Goal: Contribute content: Contribute content

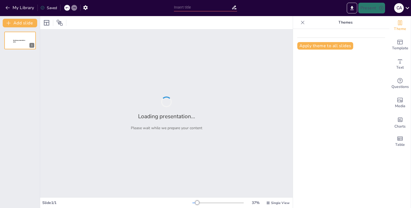
type input "Fundamentos de Química: Comprendiendo la Materia y sus Estados"
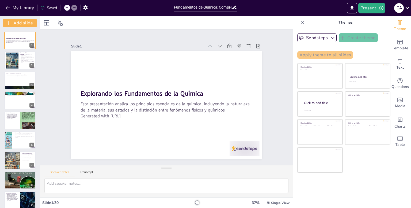
checkbox input "true"
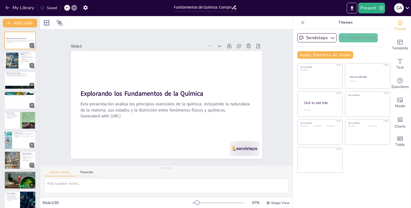
checkbox input "true"
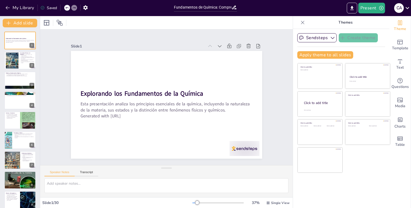
checkbox input "true"
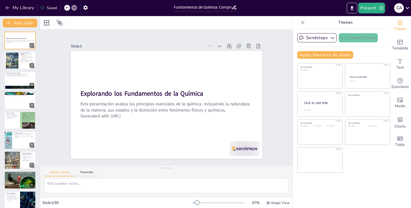
checkbox input "true"
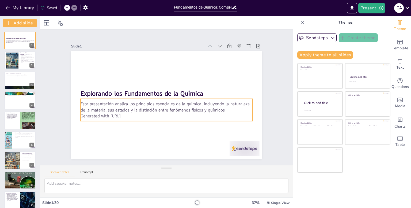
checkbox input "true"
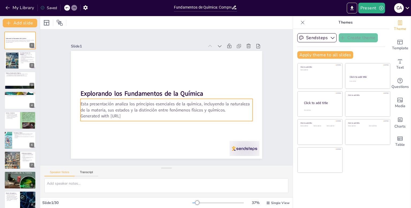
checkbox input "true"
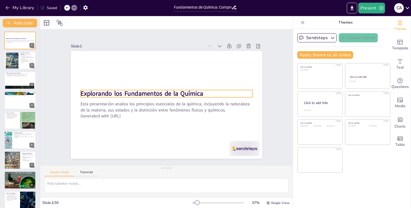
checkbox input "true"
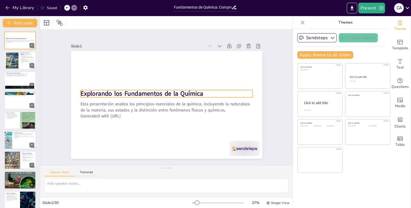
checkbox input "true"
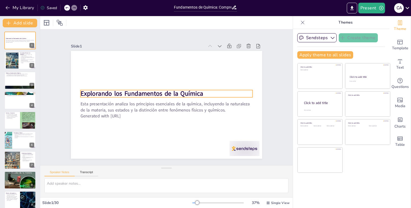
checkbox input "true"
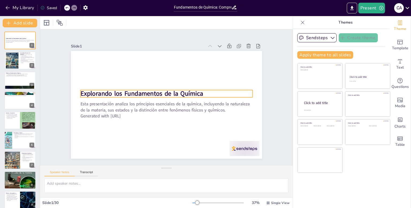
checkbox input "true"
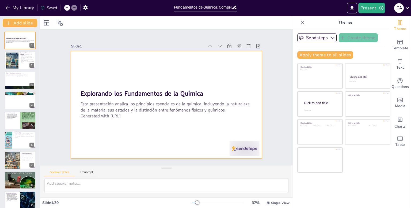
checkbox input "true"
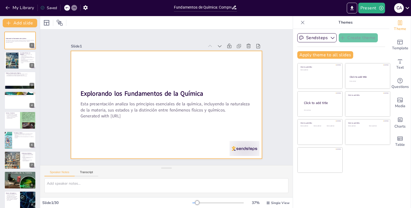
checkbox input "true"
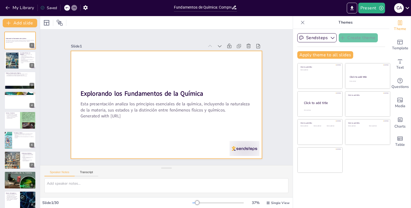
checkbox input "true"
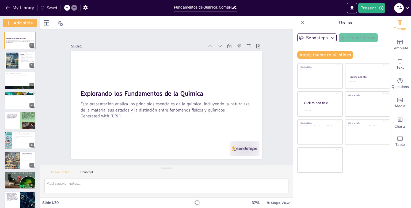
checkbox input "true"
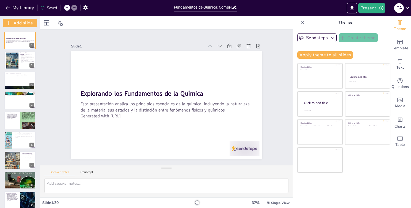
checkbox input "true"
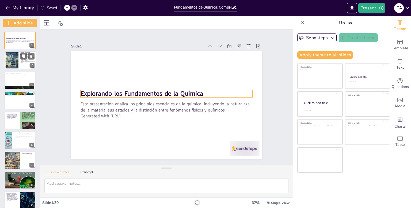
checkbox input "true"
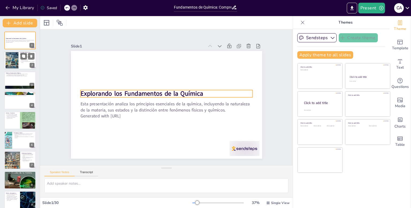
checkbox input "true"
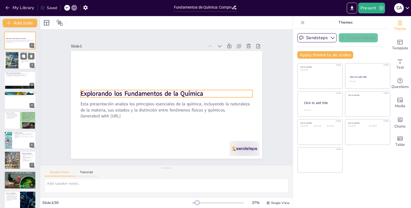
checkbox input "true"
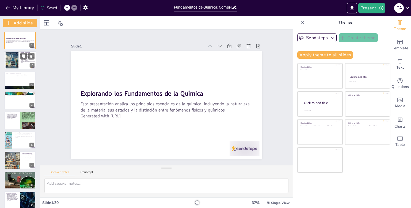
click at [11, 58] on div at bounding box center [12, 60] width 29 height 16
type textarea "Lo ipsumdo si ame consectetu adi el seddo ei te incidid u lab etdoloremagnaali.…"
checkbox input "true"
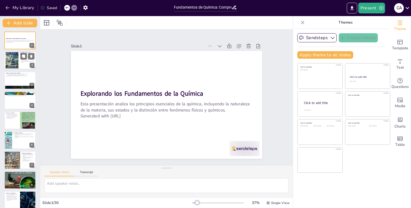
checkbox input "true"
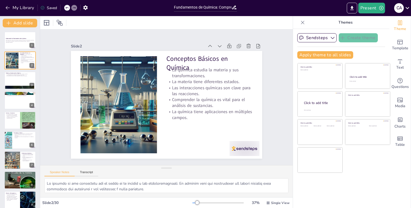
checkbox input "true"
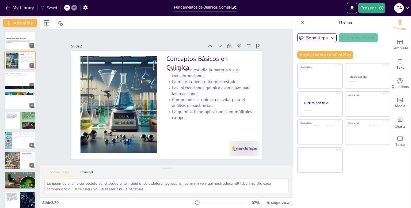
checkbox input "true"
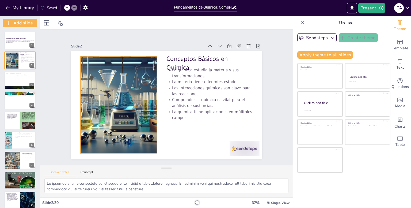
checkbox input "true"
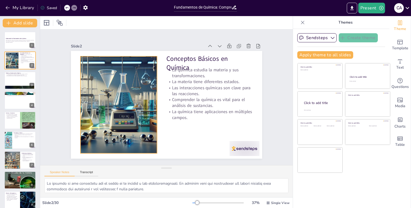
checkbox input "true"
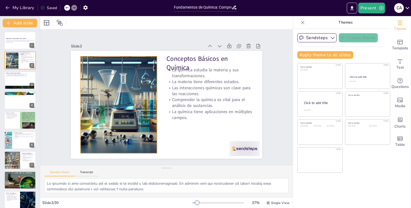
checkbox input "true"
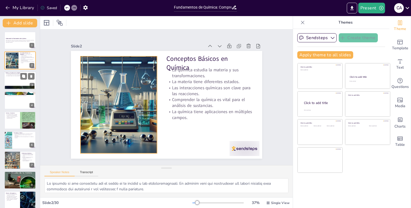
checkbox input "true"
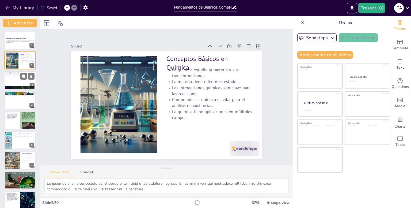
click at [17, 83] on div at bounding box center [20, 80] width 32 height 18
type textarea "Los tres estados de la materia son fundamentales en química. Cada estado tiene …"
checkbox input "true"
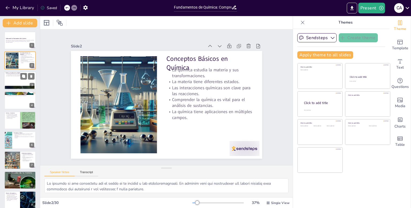
checkbox input "true"
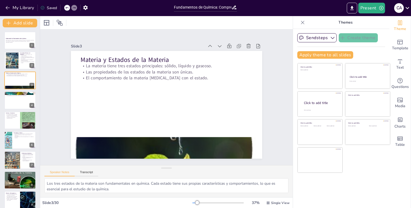
checkbox input "true"
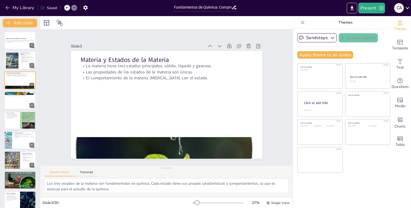
checkbox input "true"
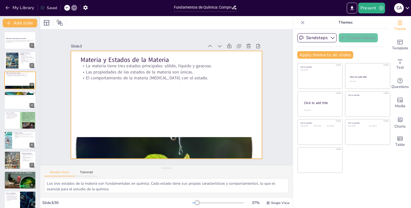
checkbox input "true"
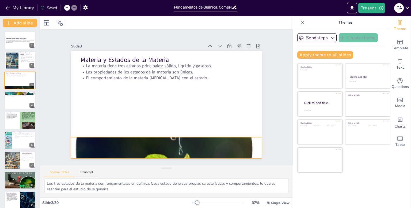
checkbox input "true"
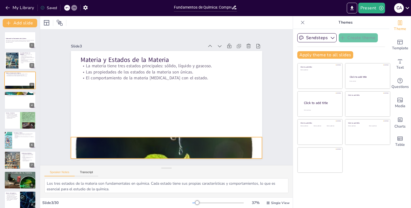
click at [137, 143] on div at bounding box center [150, 144] width 237 height 229
checkbox input "true"
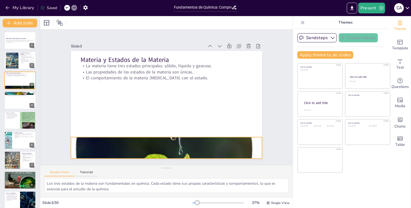
checkbox input "true"
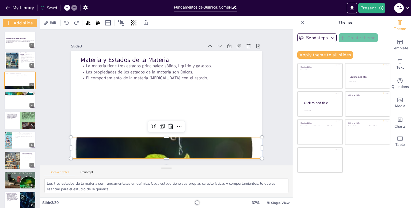
checkbox input "true"
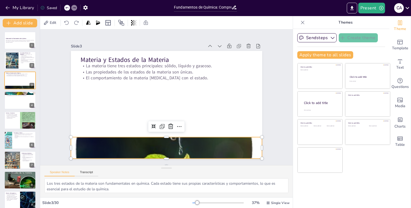
checkbox input "true"
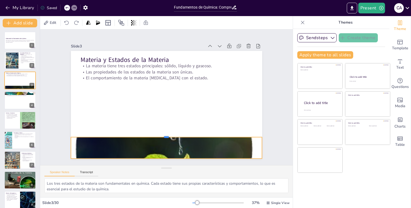
checkbox input "true"
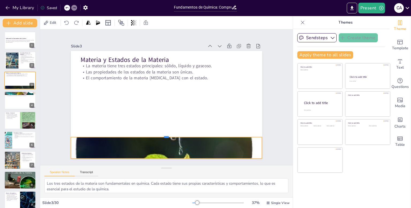
checkbox input "true"
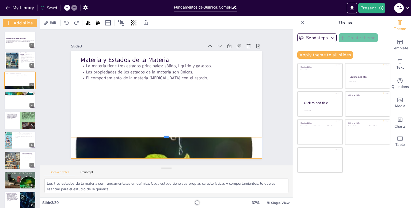
checkbox input "true"
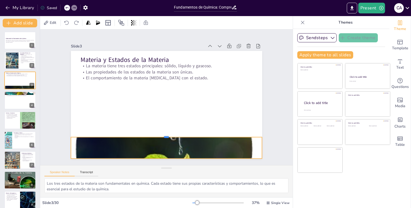
checkbox input "true"
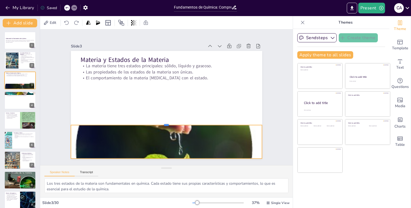
checkbox input "true"
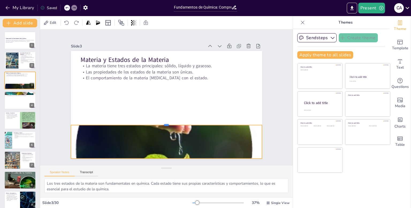
checkbox input "true"
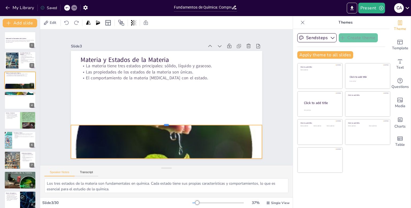
checkbox input "true"
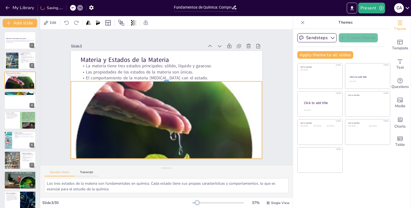
drag, startPoint x: 164, startPoint y: 135, endPoint x: 169, endPoint y: 79, distance: 55.9
click at [169, 79] on div at bounding box center [183, 90] width 82 height 176
click at [164, 158] on div at bounding box center [166, 160] width 191 height 4
click at [11, 104] on div at bounding box center [20, 100] width 32 height 18
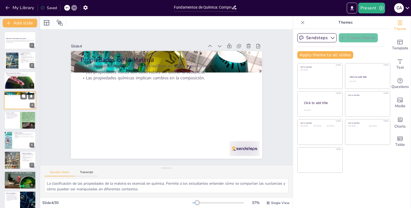
click at [11, 104] on div at bounding box center [20, 100] width 32 height 18
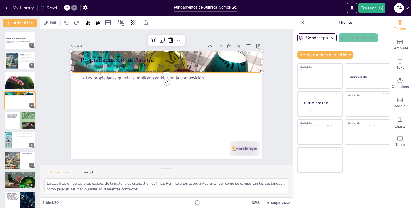
click at [254, 64] on div at bounding box center [195, 118] width 205 height 222
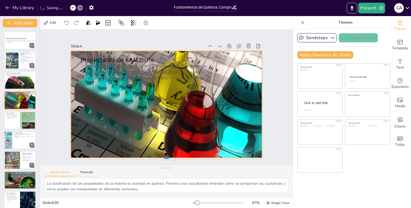
drag, startPoint x: 162, startPoint y: 71, endPoint x: 162, endPoint y: 156, distance: 85.3
click at [106, 156] on div at bounding box center [103, 97] width 4 height 191
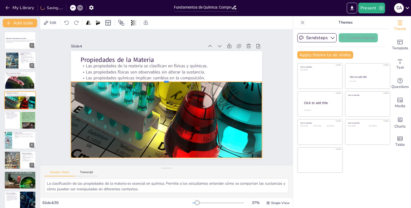
drag, startPoint x: 162, startPoint y: 47, endPoint x: 166, endPoint y: 78, distance: 31.1
click at [166, 78] on div at bounding box center [179, 85] width 131 height 145
click at [57, 105] on div "Slide 1 Explorando los Fundamentos de la Química Esta presentación analiza los …" at bounding box center [166, 97] width 252 height 202
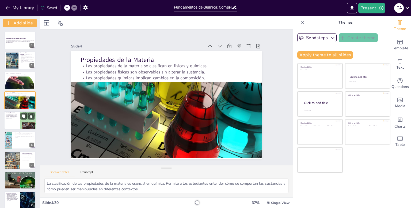
click at [12, 116] on p "Una sustancia tiene propiedades definidas y composición uniforme." at bounding box center [12, 115] width 13 height 2
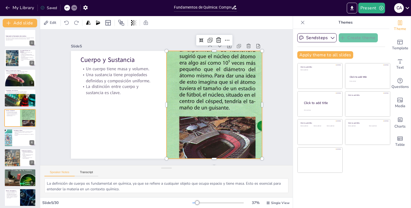
click at [192, 95] on div at bounding box center [200, 131] width 174 height 190
click at [210, 138] on div at bounding box center [215, 143] width 10 height 10
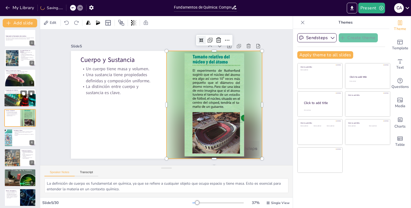
click at [23, 99] on div at bounding box center [22, 94] width 36 height 26
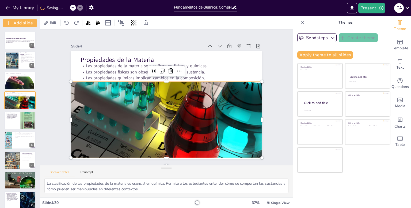
click at [137, 112] on div at bounding box center [173, 115] width 250 height 263
click at [177, 68] on icon at bounding box center [180, 71] width 6 height 6
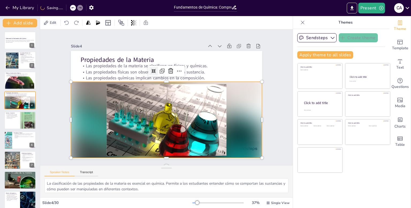
click at [87, 119] on div at bounding box center [144, 101] width 114 height 203
click at [18, 82] on div at bounding box center [20, 87] width 32 height 30
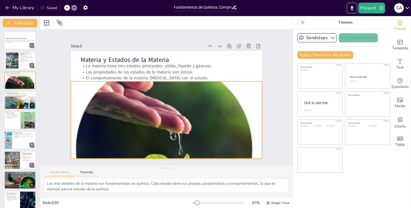
click at [124, 104] on div at bounding box center [125, 127] width 257 height 260
click at [191, 82] on icon at bounding box center [193, 84] width 4 height 4
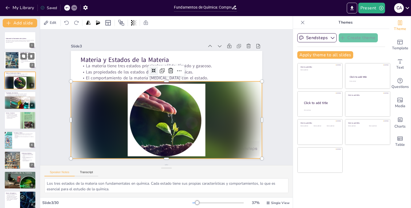
click at [14, 62] on div at bounding box center [12, 60] width 29 height 16
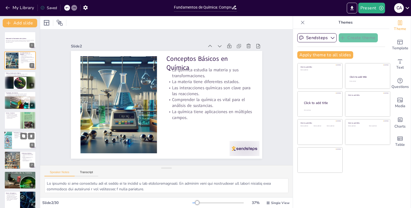
click at [9, 141] on div at bounding box center [8, 140] width 14 height 18
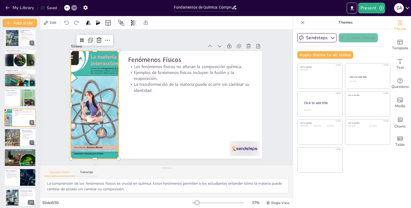
click at [109, 71] on div at bounding box center [166, 25] width 115 height 92
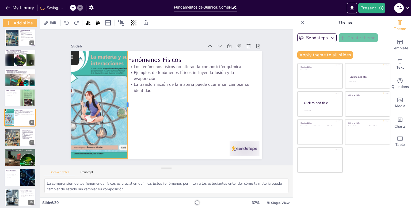
drag, startPoint x: 116, startPoint y: 102, endPoint x: 125, endPoint y: 105, distance: 9.4
click at [125, 105] on div at bounding box center [134, 78] width 75 height 83
click at [17, 159] on div at bounding box center [20, 157] width 32 height 18
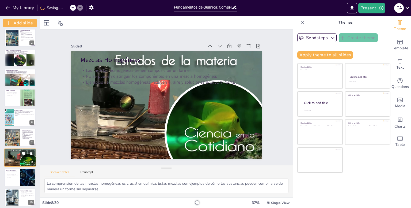
scroll to position [62, 0]
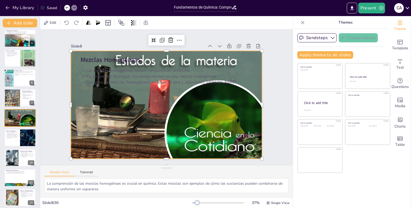
click at [107, 98] on div at bounding box center [159, 99] width 161 height 215
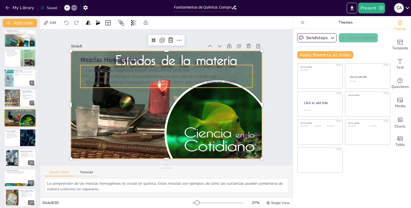
click at [124, 97] on p "No se pueden distinguir los componentes en una mezcla homogénea." at bounding box center [162, 117] width 170 height 41
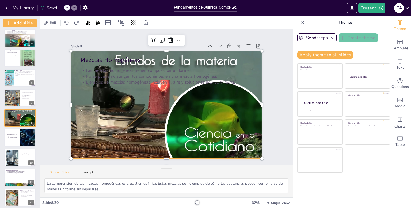
click at [141, 102] on div at bounding box center [163, 104] width 218 height 176
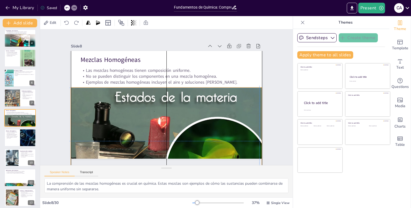
drag, startPoint x: 164, startPoint y: 49, endPoint x: 162, endPoint y: 83, distance: 34.8
click at [162, 83] on div "Mezclas Homogéneas Las mezclas homogéneas tienen composición uniforme. No se pu…" at bounding box center [206, 120] width 95 height 166
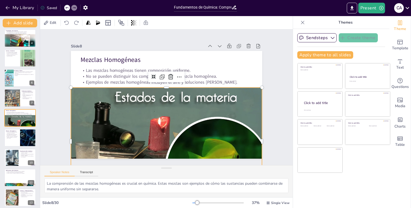
click at [148, 100] on div at bounding box center [144, 135] width 219 height 189
click at [183, 80] on icon at bounding box center [185, 82] width 5 height 5
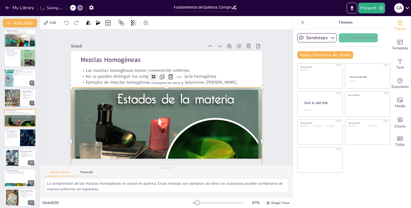
click at [170, 75] on icon at bounding box center [173, 74] width 6 height 6
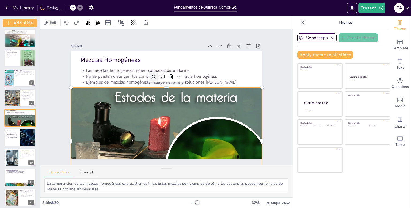
click at [160, 77] on div at bounding box center [166, 73] width 12 height 12
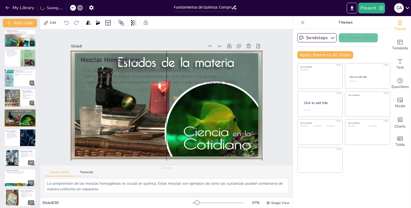
drag, startPoint x: 146, startPoint y: 86, endPoint x: 147, endPoint y: 52, distance: 34.5
click at [147, 52] on div at bounding box center [163, 104] width 218 height 176
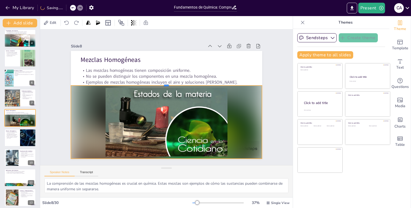
drag, startPoint x: 162, startPoint y: 48, endPoint x: 160, endPoint y: 83, distance: 34.5
click at [160, 83] on div at bounding box center [178, 104] width 99 height 168
click at [15, 139] on div at bounding box center [20, 137] width 32 height 18
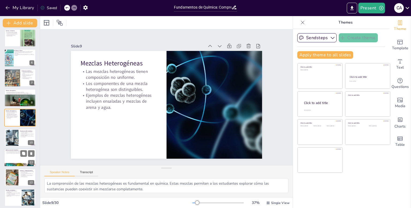
click at [14, 152] on p "La química tiene un impacto significativo en la sociedad." at bounding box center [20, 152] width 29 height 1
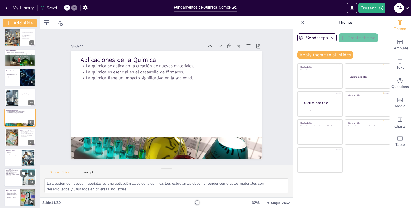
click at [9, 168] on div "Futuro de la Química El futuro de la química se centra en tecnologías limpias. …" at bounding box center [20, 168] width 32 height 0
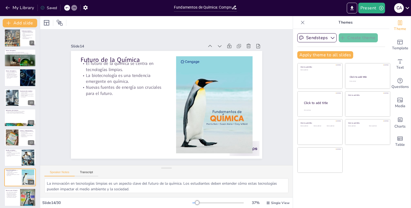
scroll to position [182, 0]
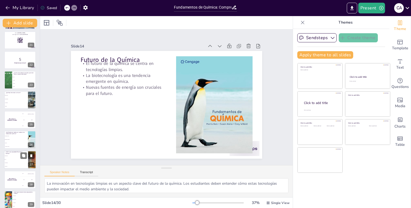
click at [14, 154] on li "Reactividad" at bounding box center [16, 155] width 24 height 3
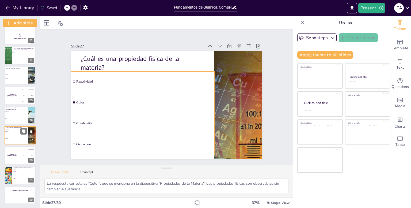
click at [14, 138] on li "Combustión" at bounding box center [16, 137] width 24 height 3
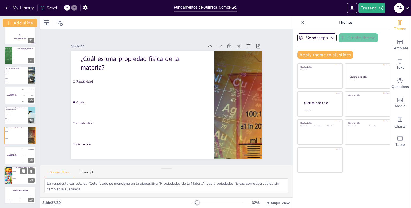
click at [11, 180] on div at bounding box center [8, 175] width 36 height 18
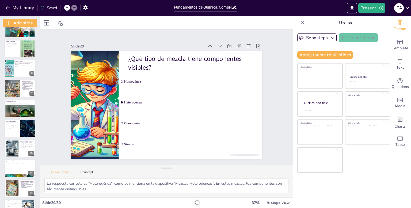
scroll to position [0, 0]
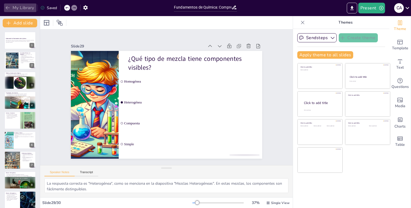
click at [9, 8] on icon "button" at bounding box center [7, 7] width 5 height 5
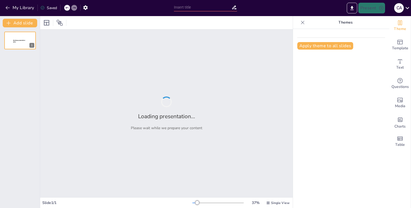
type input "New Sendsteps"
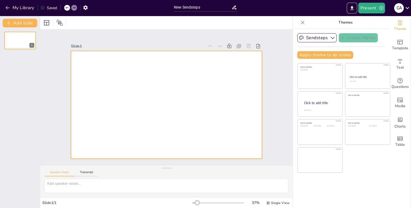
click at [201, 66] on div at bounding box center [161, 103] width 214 height 208
click at [217, 100] on div at bounding box center [166, 105] width 191 height 108
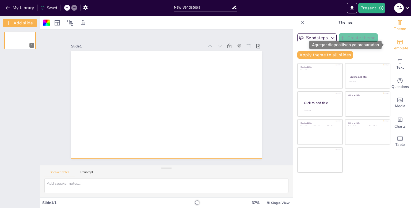
click at [397, 44] on icon "Add ready made slides" at bounding box center [400, 42] width 6 height 6
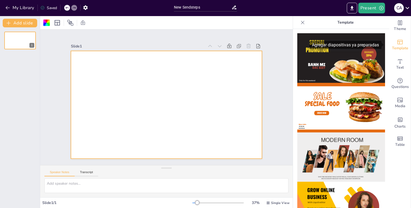
click at [397, 43] on icon "Add ready made slides" at bounding box center [400, 42] width 6 height 6
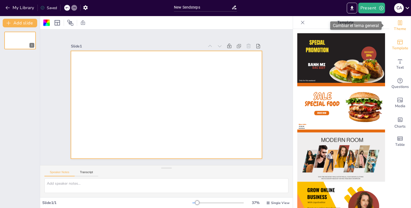
click at [394, 26] on span "Theme" at bounding box center [400, 29] width 12 height 6
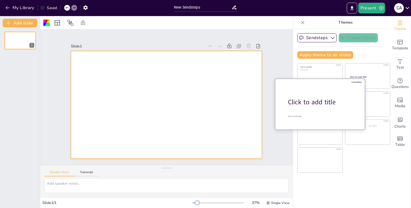
click at [311, 99] on div "Click to add title" at bounding box center [322, 101] width 68 height 9
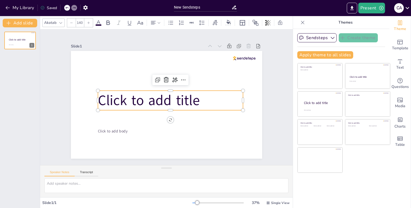
click at [172, 98] on span "Click to add title" at bounding box center [150, 90] width 98 height 67
click at [216, 22] on icon at bounding box center [215, 23] width 6 height 6
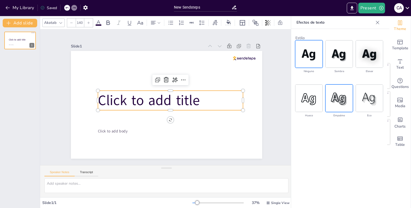
click at [336, 106] on img at bounding box center [339, 98] width 27 height 27
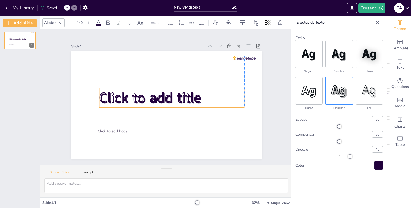
drag, startPoint x: 206, startPoint y: 97, endPoint x: 208, endPoint y: 95, distance: 2.8
click at [208, 95] on p "Click to add title" at bounding box center [171, 98] width 145 height 20
click at [187, 95] on span "Click to add title" at bounding box center [150, 94] width 104 height 40
click at [187, 95] on span "Click to add title" at bounding box center [150, 92] width 103 height 49
click at [187, 95] on span "Click to add title" at bounding box center [151, 91] width 101 height 59
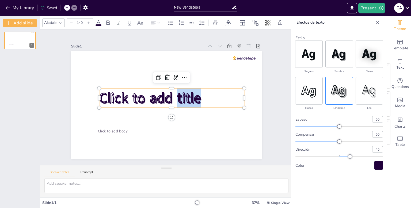
click at [187, 95] on span "Click to add title" at bounding box center [150, 97] width 102 height 19
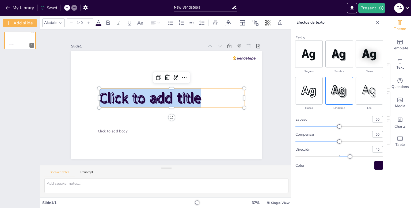
click at [187, 95] on span "Click to add title" at bounding box center [151, 91] width 101 height 59
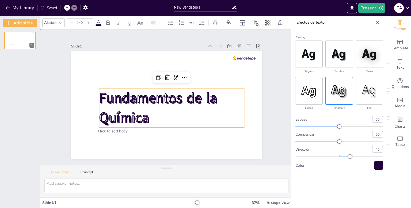
click at [129, 156] on div "Slide 1 Click to add body Fundamentos de la Química" at bounding box center [166, 97] width 282 height 207
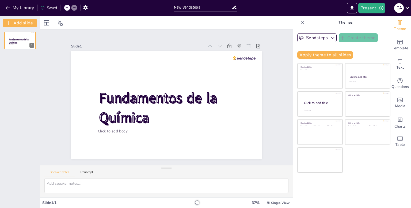
click at [233, 9] on icon at bounding box center [234, 8] width 4 height 4
click at [234, 7] on icon at bounding box center [234, 8] width 6 height 6
click at [202, 7] on input "New Sendsteps" at bounding box center [203, 7] width 58 height 8
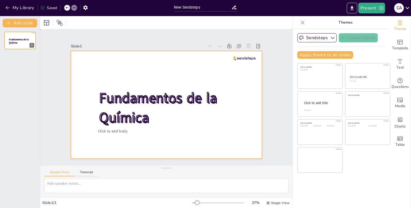
click at [205, 74] on div at bounding box center [159, 95] width 145 height 209
click at [14, 5] on button "My Library" at bounding box center [20, 7] width 32 height 9
